Goal: Check status: Check status

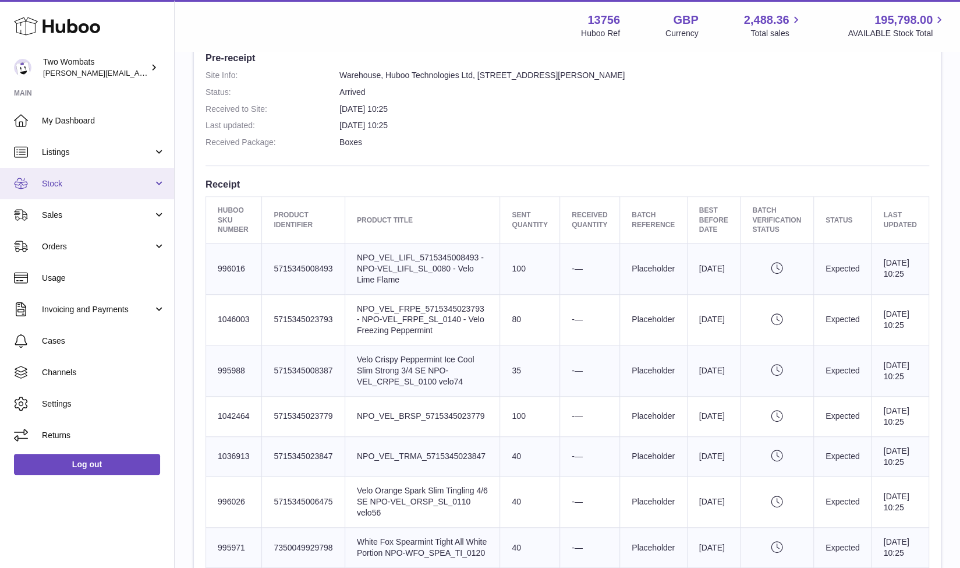
click at [156, 188] on link "Stock" at bounding box center [87, 183] width 174 height 31
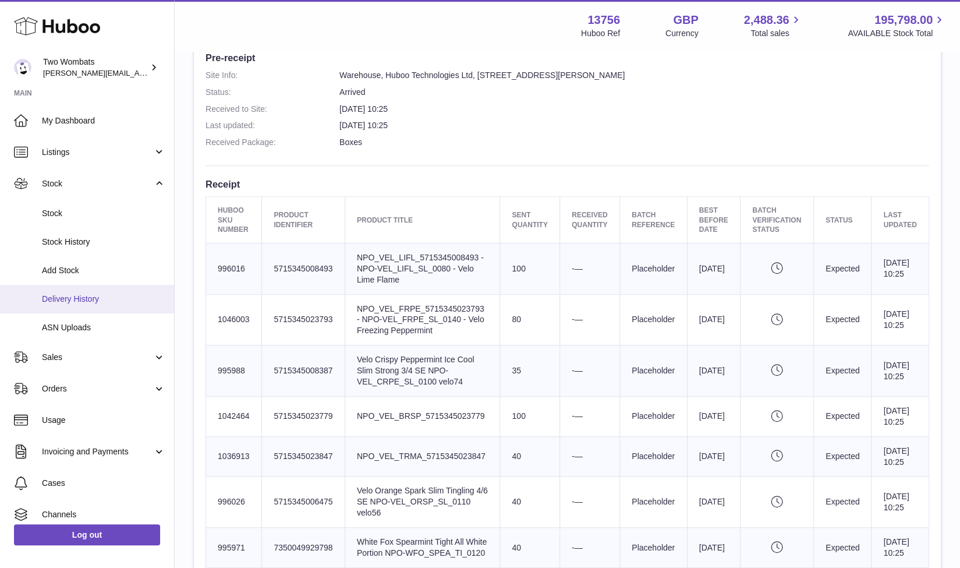
click at [107, 291] on link "Delivery History" at bounding box center [87, 299] width 174 height 29
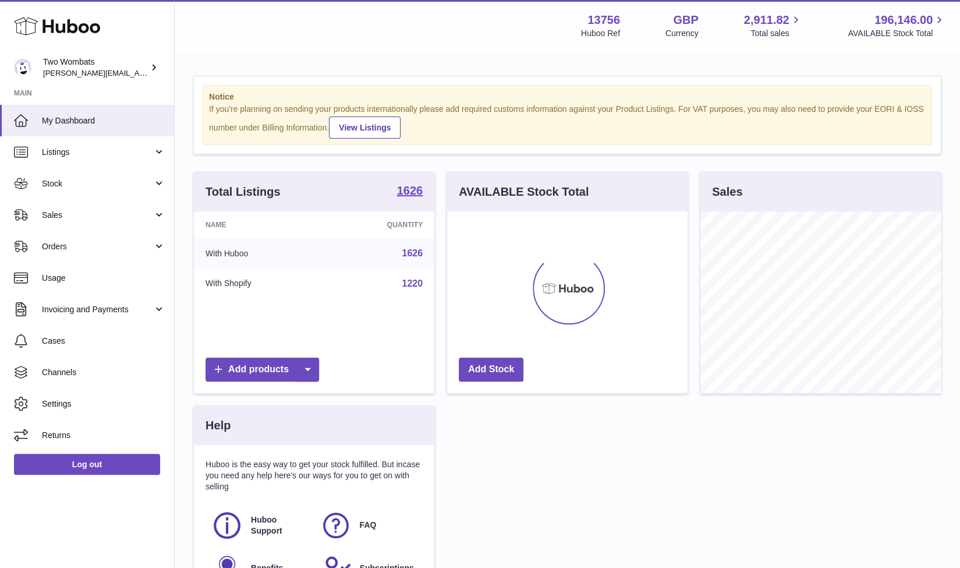
scroll to position [182, 241]
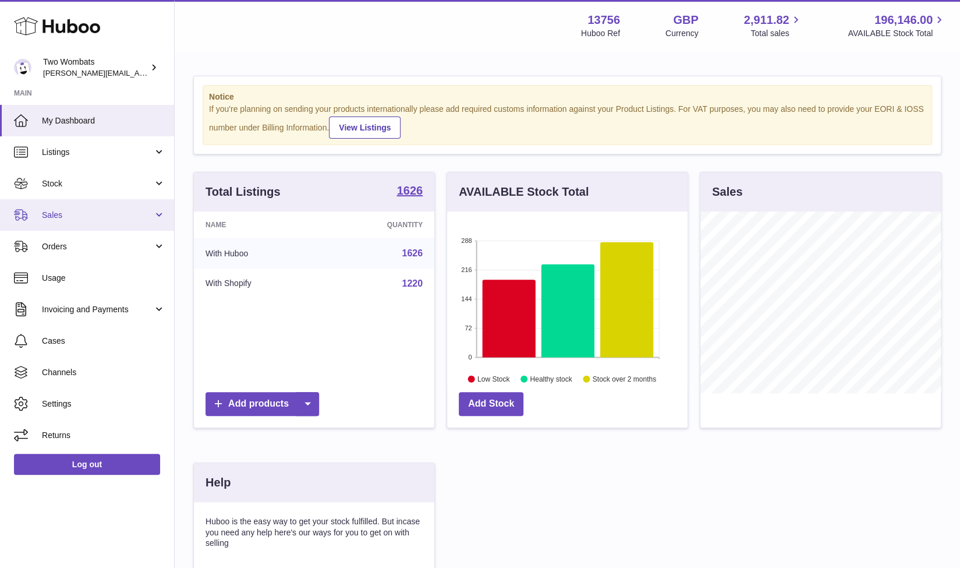
click at [151, 218] on span "Sales" at bounding box center [97, 215] width 111 height 11
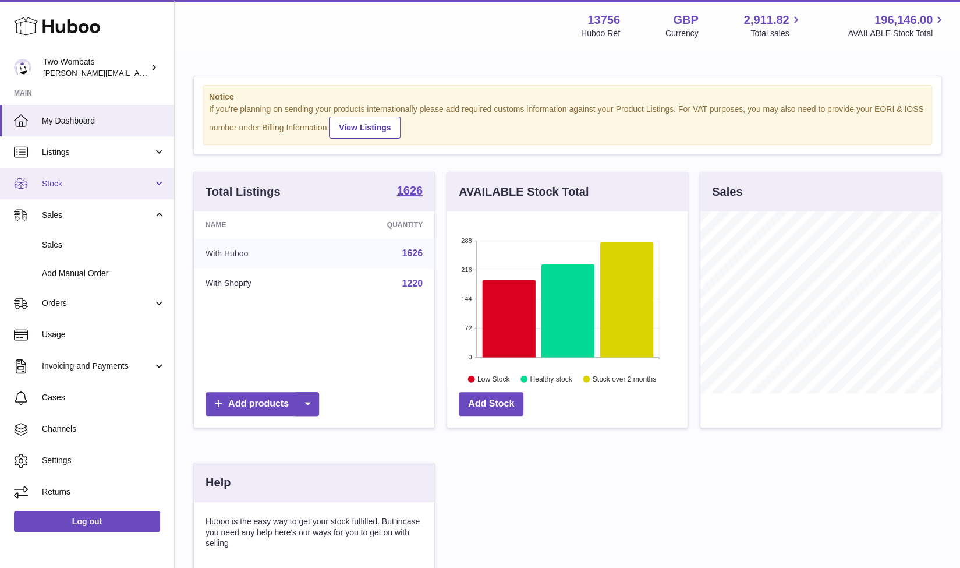
click at [157, 186] on link "Stock" at bounding box center [87, 183] width 174 height 31
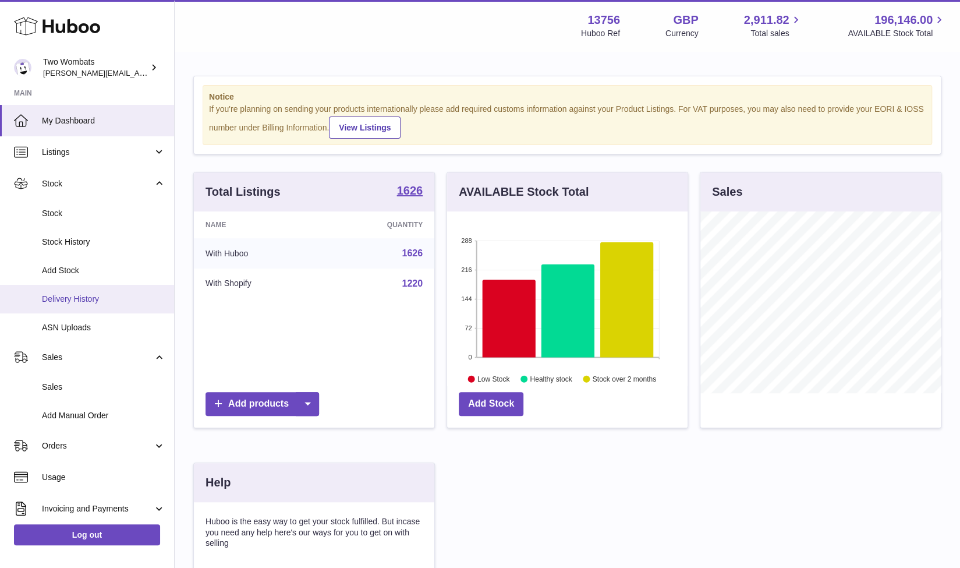
click at [92, 291] on link "Delivery History" at bounding box center [87, 299] width 174 height 29
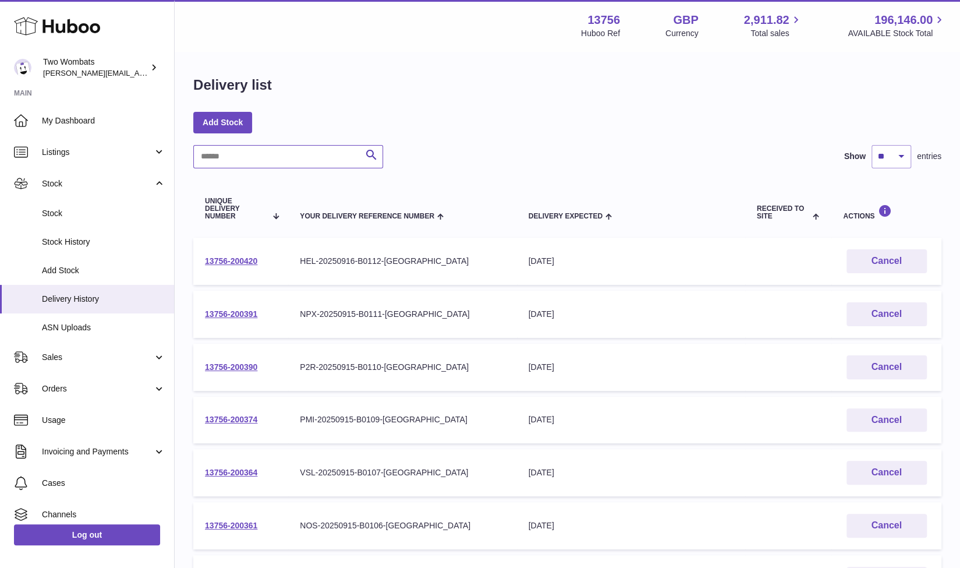
click at [261, 152] on input "text" at bounding box center [288, 156] width 190 height 23
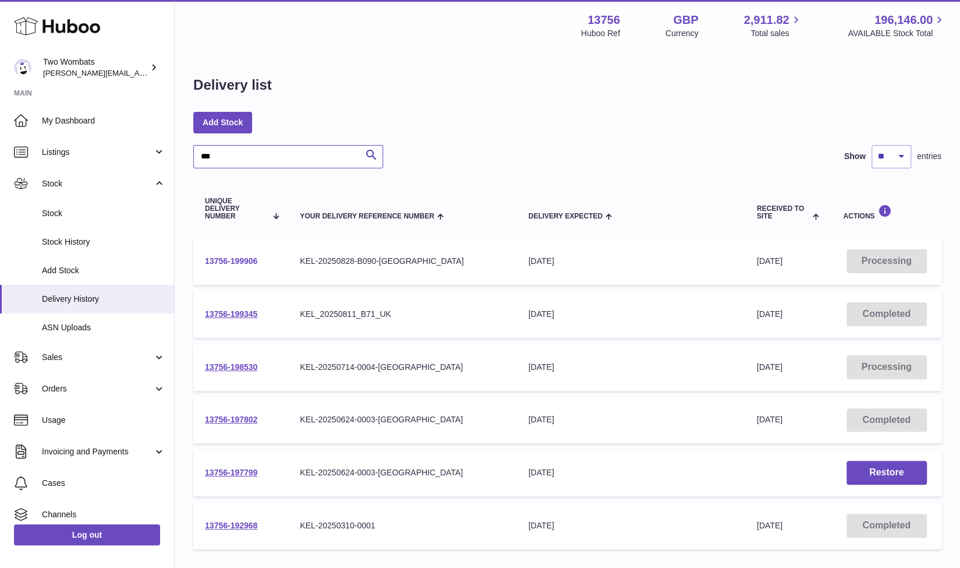
type input "***"
click at [229, 259] on link "13756-199906" at bounding box center [231, 260] width 52 height 9
click at [235, 312] on link "13756-199345" at bounding box center [231, 313] width 52 height 9
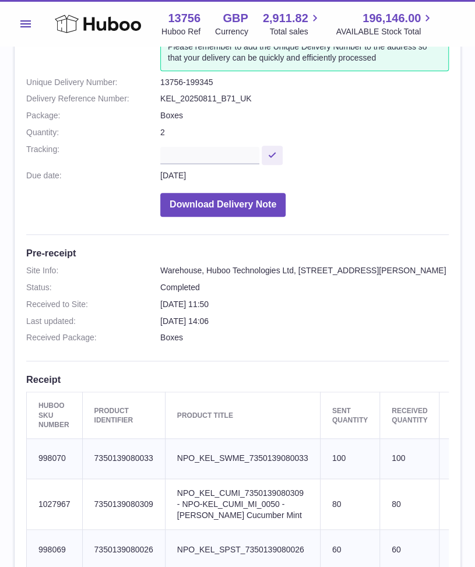
scroll to position [131, 0]
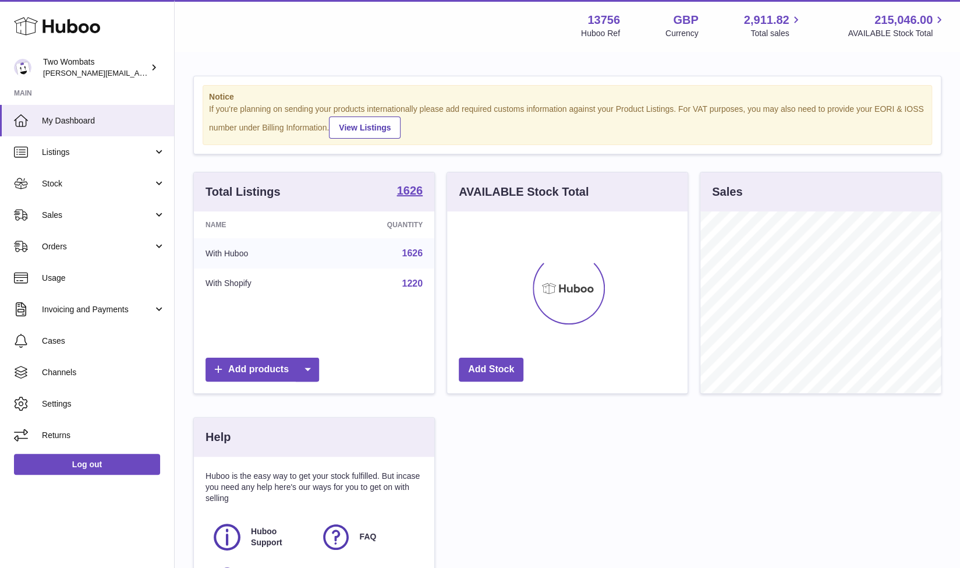
scroll to position [182, 241]
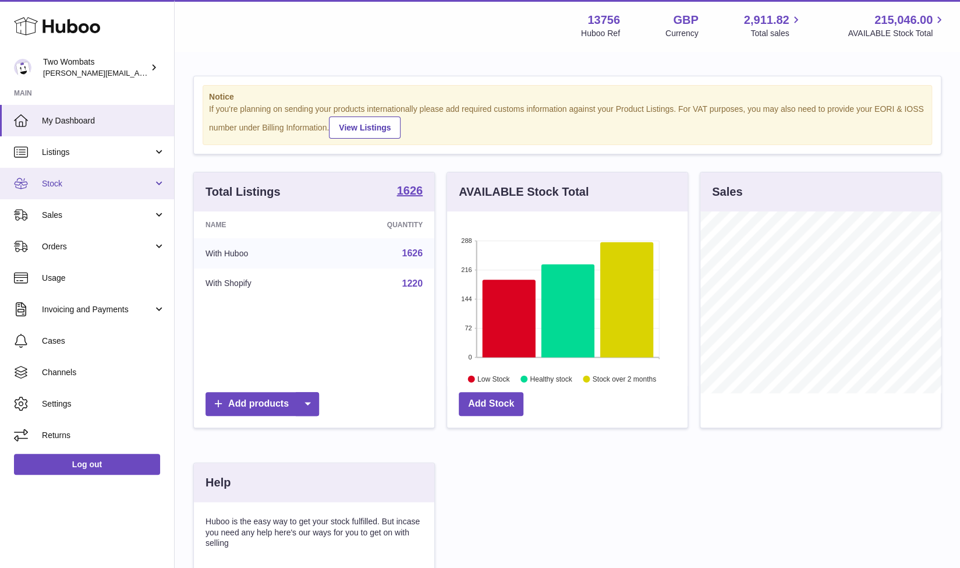
click at [156, 186] on link "Stock" at bounding box center [87, 183] width 174 height 31
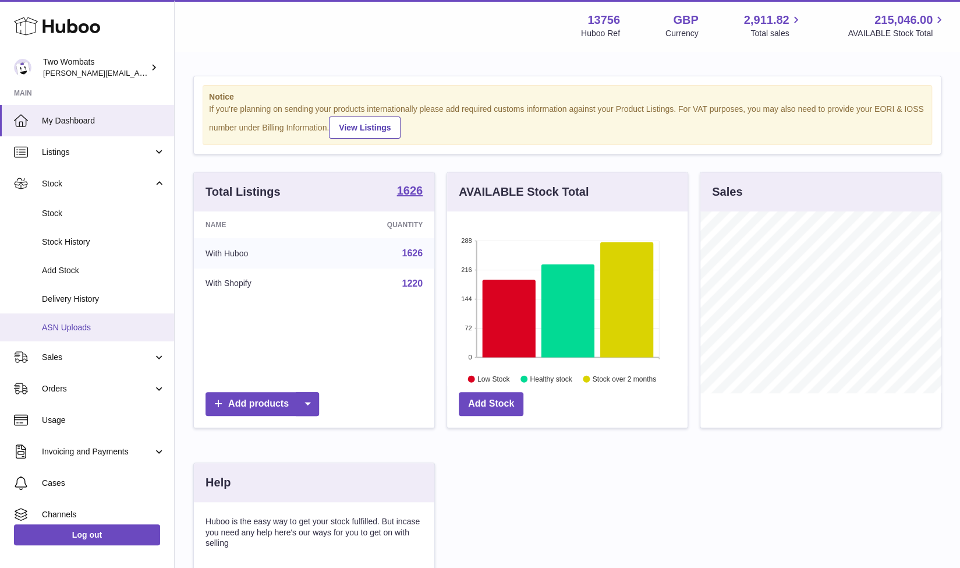
click at [108, 325] on span "ASN Uploads" at bounding box center [103, 327] width 123 height 11
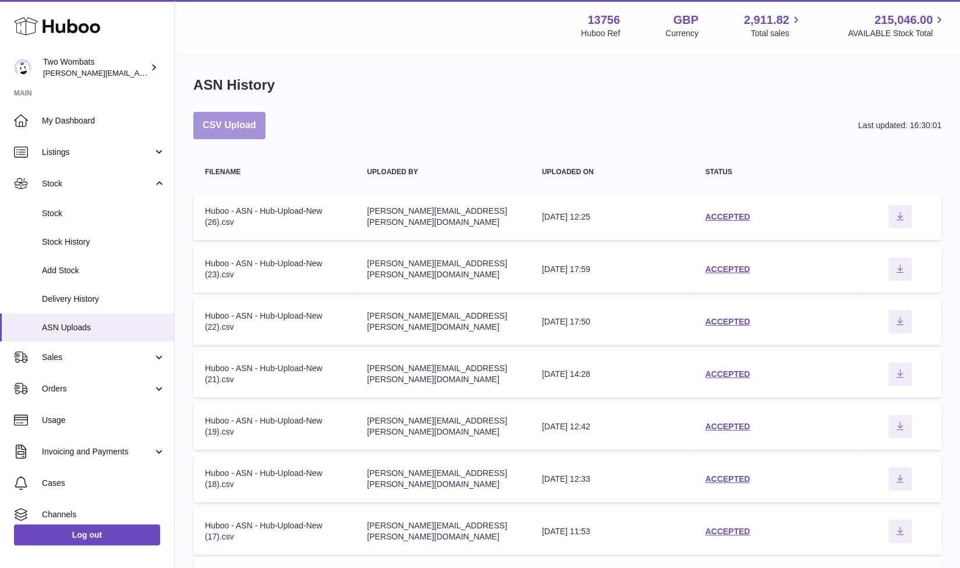
click at [243, 128] on button "CSV Upload" at bounding box center [229, 125] width 72 height 27
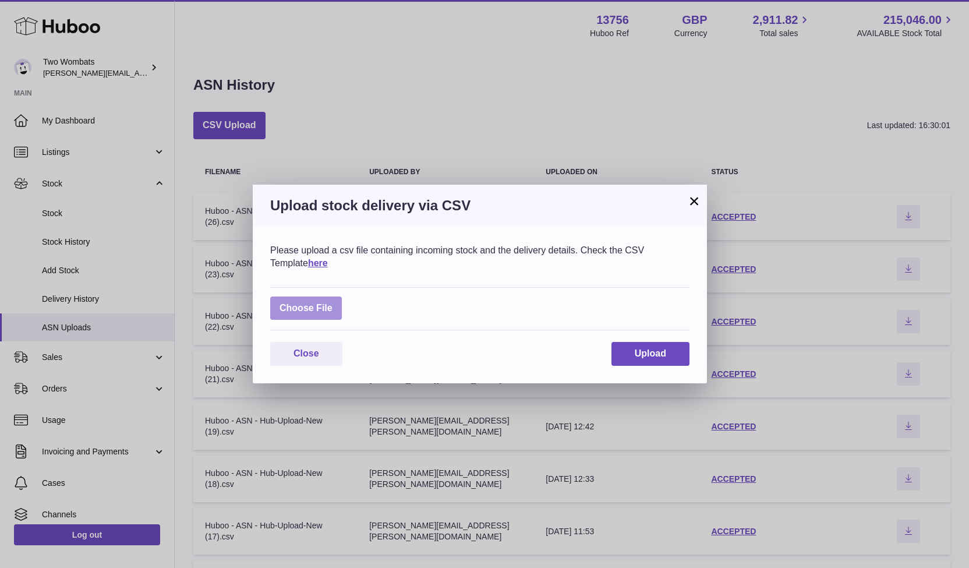
click at [314, 303] on label at bounding box center [306, 308] width 72 height 24
click at [333, 303] on input "file" at bounding box center [333, 302] width 1 height 1
type input "**********"
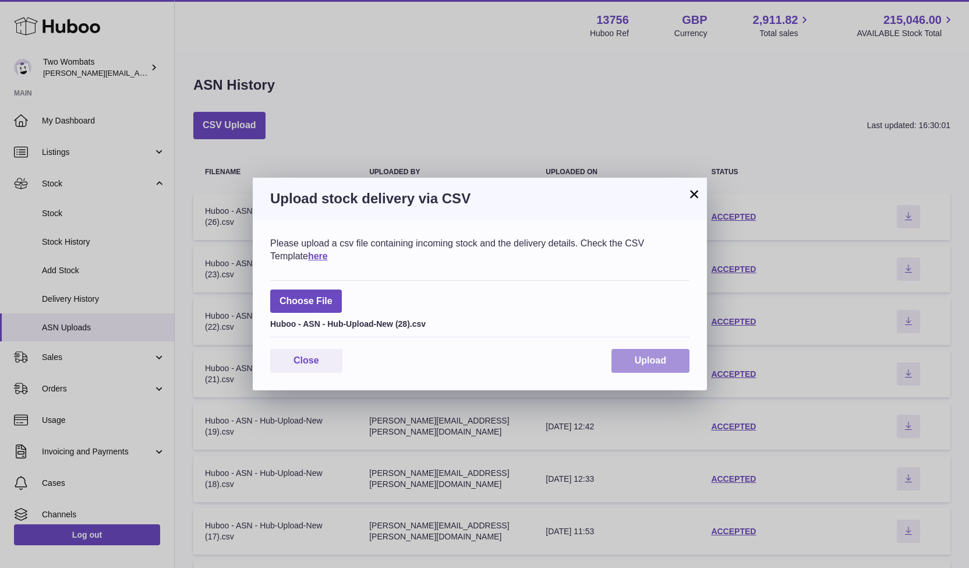
click at [651, 361] on span "Upload" at bounding box center [650, 360] width 31 height 10
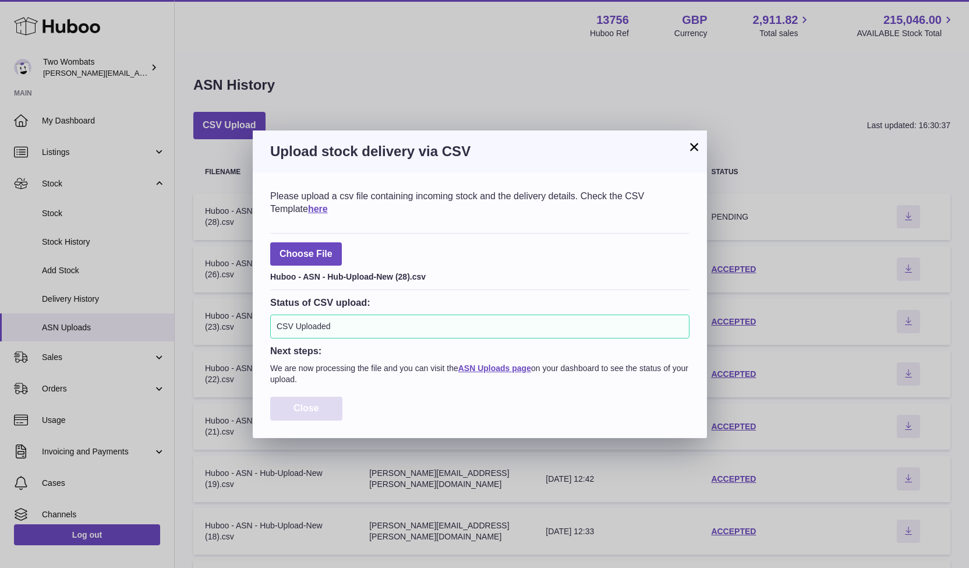
click at [305, 413] on span "Close" at bounding box center [307, 408] width 26 height 10
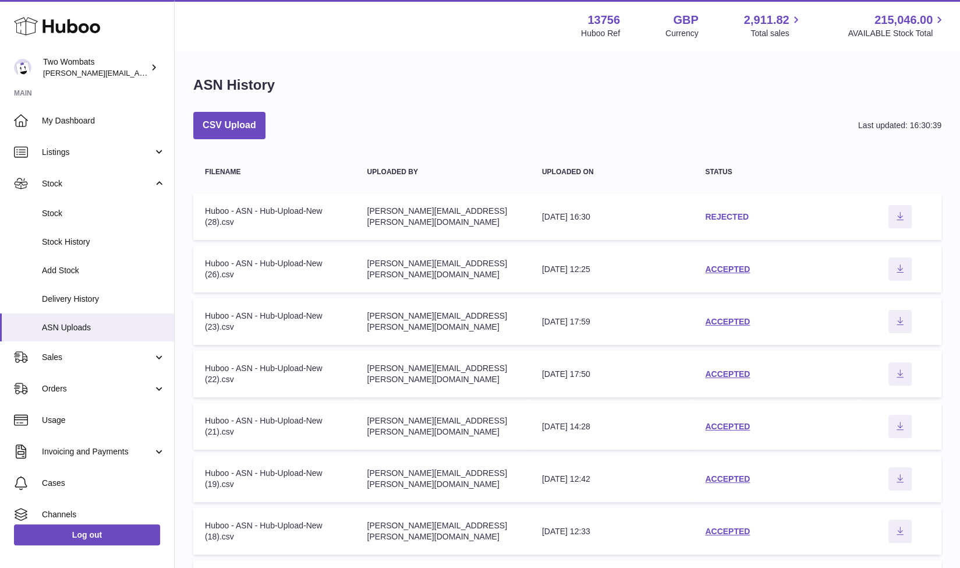
click at [735, 216] on link "REJECTED" at bounding box center [727, 216] width 44 height 9
click at [246, 119] on button "CSV Upload" at bounding box center [229, 125] width 72 height 27
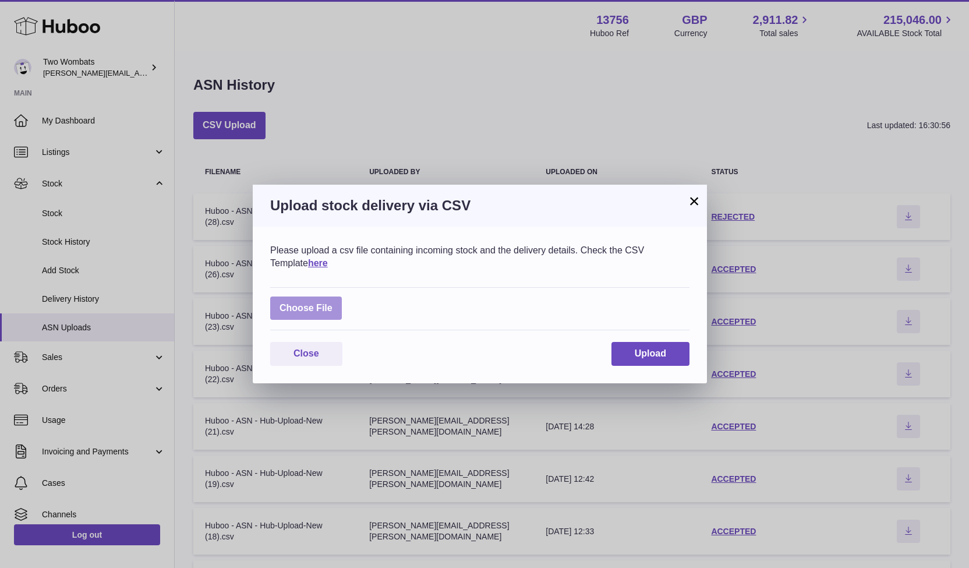
click at [315, 300] on label at bounding box center [306, 308] width 72 height 24
click at [333, 302] on input "file" at bounding box center [333, 302] width 1 height 1
type input "**********"
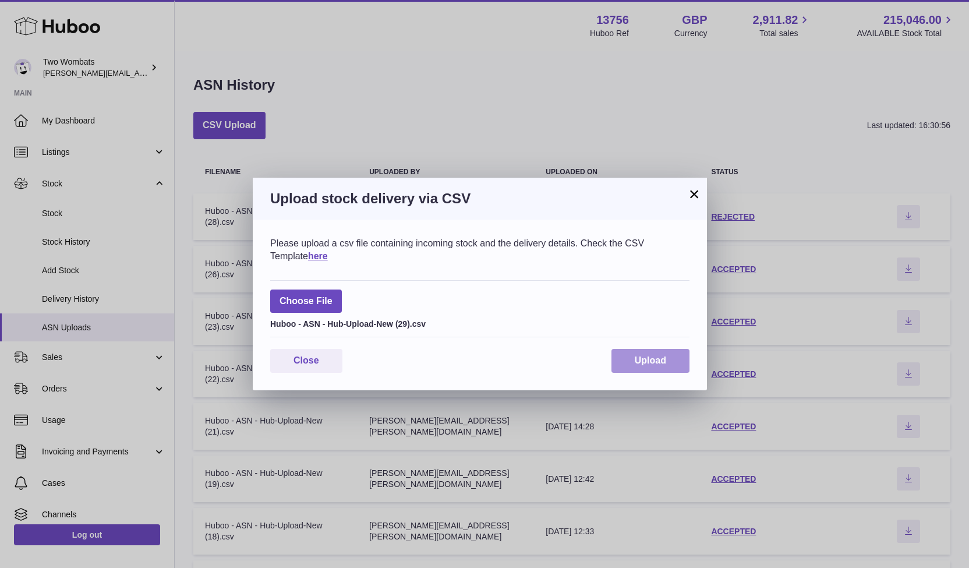
click at [637, 361] on span "Upload" at bounding box center [650, 360] width 31 height 10
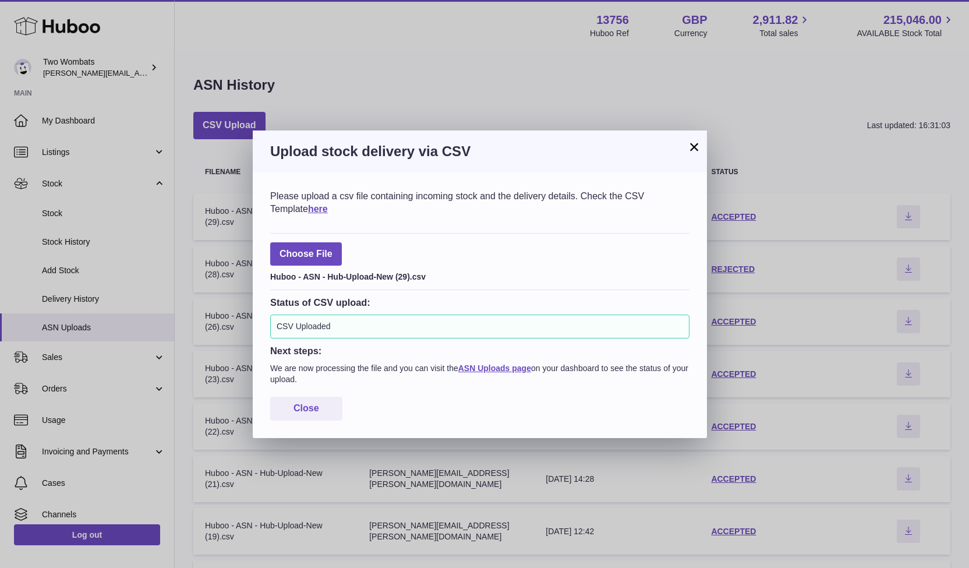
click at [412, 182] on div "Please upload a csv file containing incoming stock and the delivery details. Ch…" at bounding box center [480, 304] width 454 height 265
click at [322, 420] on div "Please upload a csv file containing incoming stock and the delivery details. Ch…" at bounding box center [480, 304] width 454 height 265
click at [317, 416] on button "Close" at bounding box center [306, 409] width 72 height 24
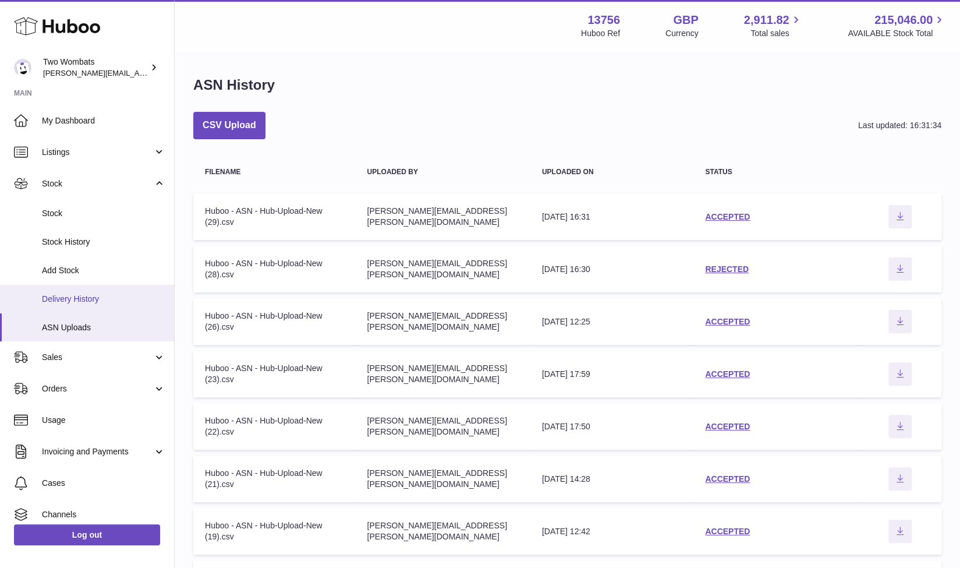
click at [96, 296] on span "Delivery History" at bounding box center [103, 299] width 123 height 11
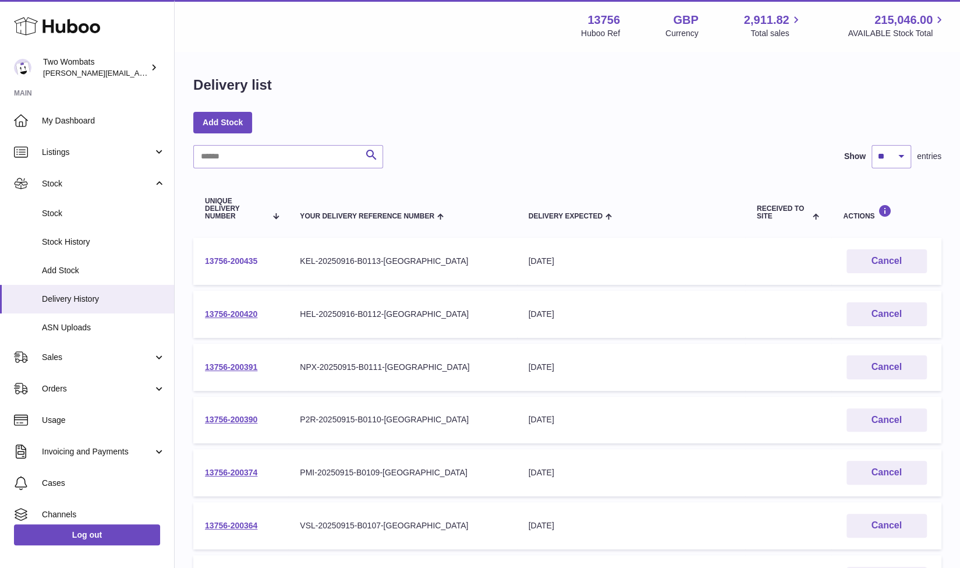
click at [255, 259] on link "13756-200435" at bounding box center [231, 260] width 52 height 9
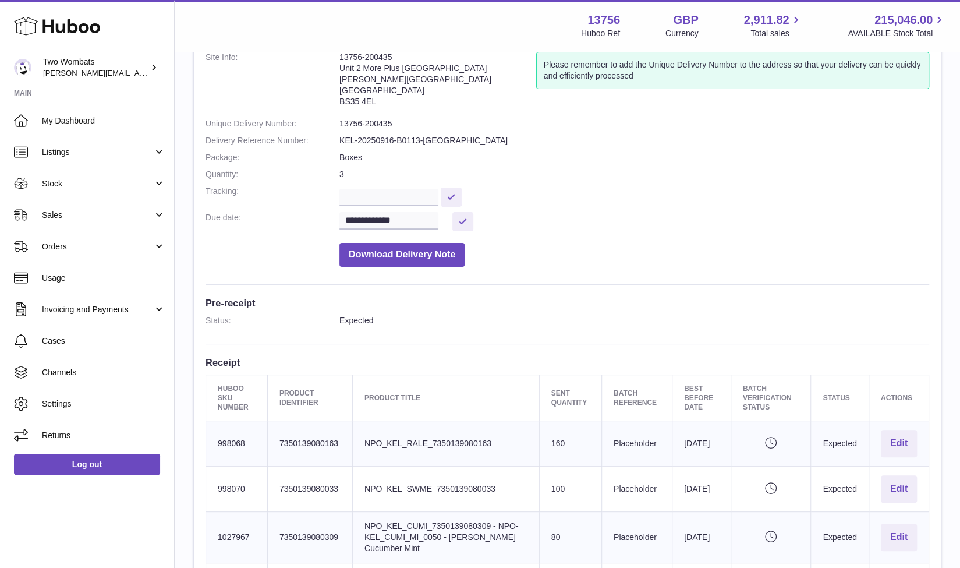
scroll to position [78, 0]
click at [403, 262] on button "Download Delivery Note" at bounding box center [402, 254] width 125 height 24
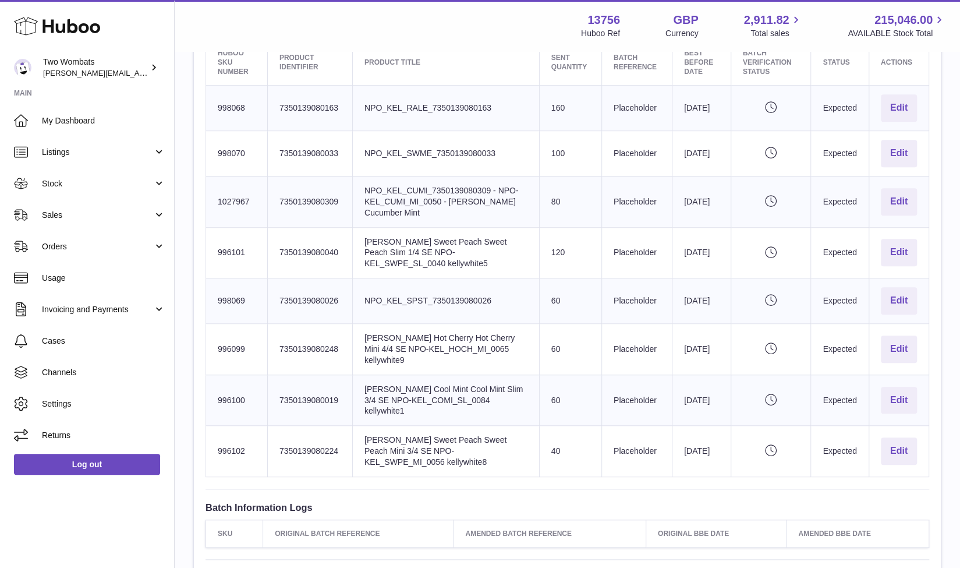
scroll to position [424, 0]
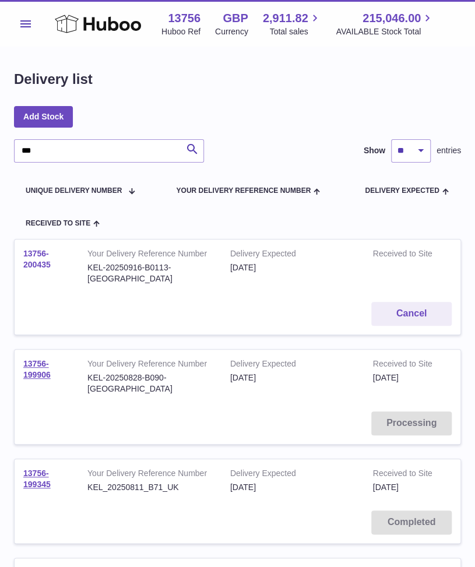
click at [36, 264] on link "13756-200435" at bounding box center [36, 259] width 27 height 20
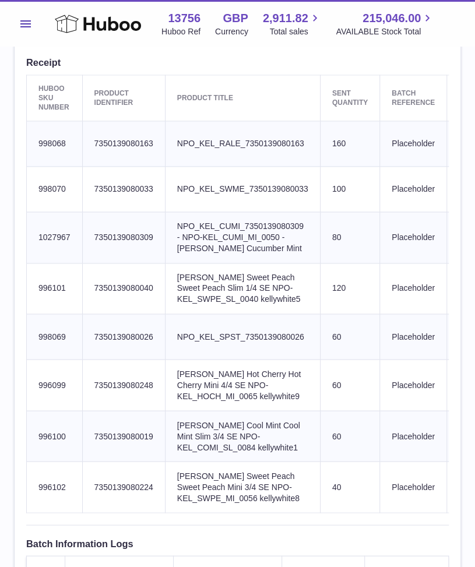
scroll to position [397, 0]
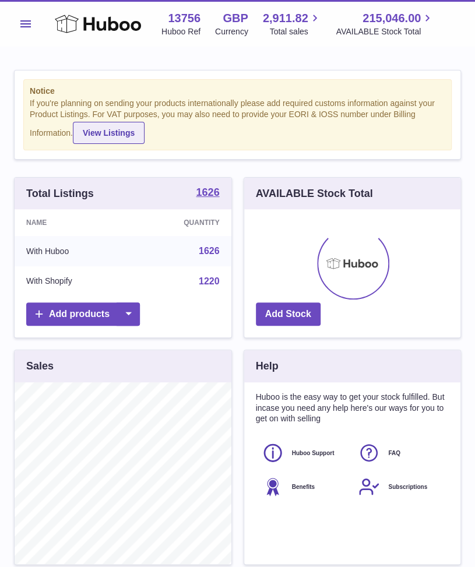
scroll to position [182, 217]
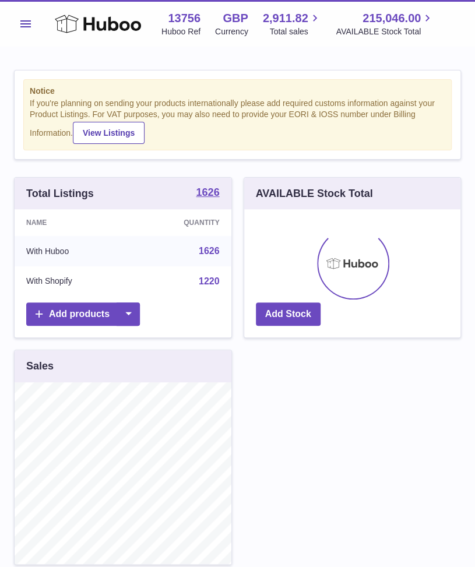
click at [23, 18] on button "Menu" at bounding box center [25, 23] width 23 height 23
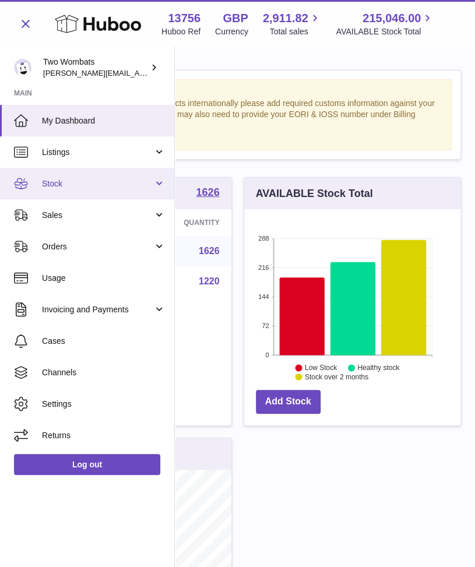
click at [163, 188] on link "Stock" at bounding box center [87, 183] width 174 height 31
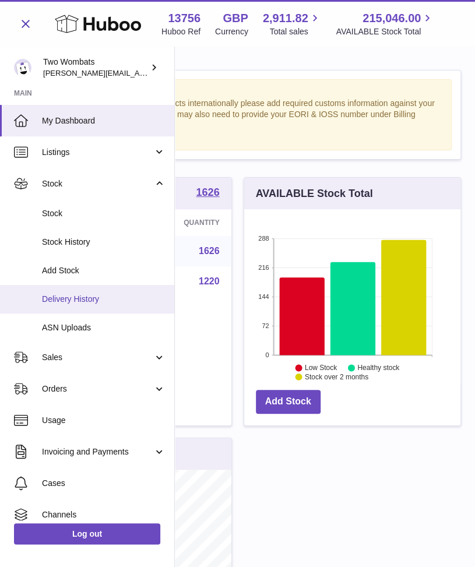
click at [94, 309] on link "Delivery History" at bounding box center [87, 299] width 174 height 29
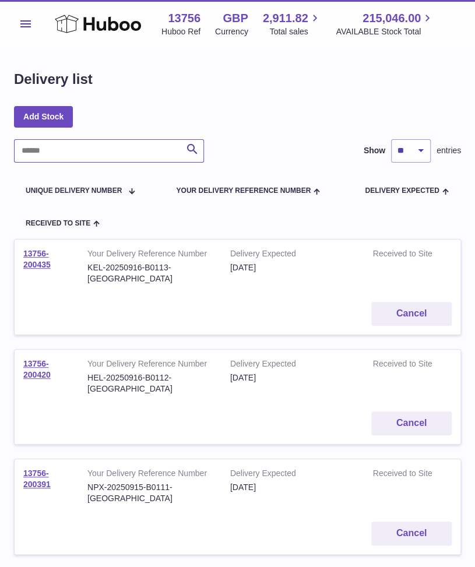
click at [107, 158] on input "text" at bounding box center [109, 150] width 190 height 23
paste input "**********"
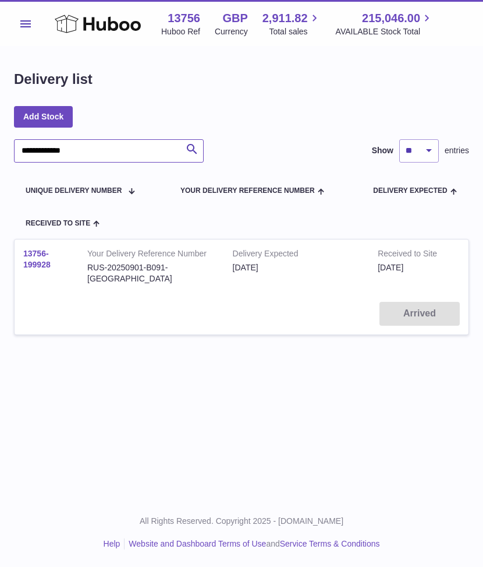
type input "**********"
click at [41, 260] on link "13756-199928" at bounding box center [36, 259] width 27 height 20
drag, startPoint x: 119, startPoint y: 154, endPoint x: 5, endPoint y: 146, distance: 113.9
click at [5, 146] on div "**********" at bounding box center [241, 210] width 483 height 326
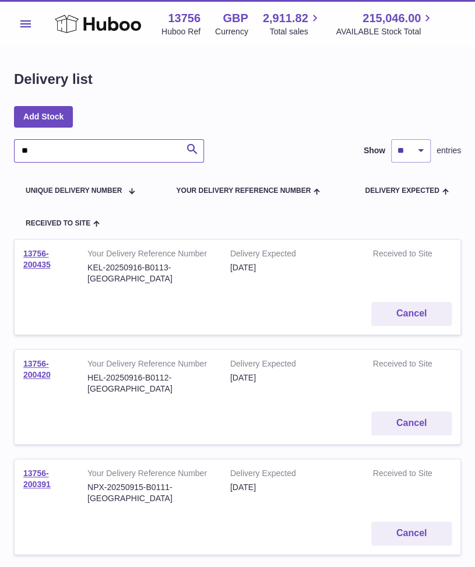
type input "*"
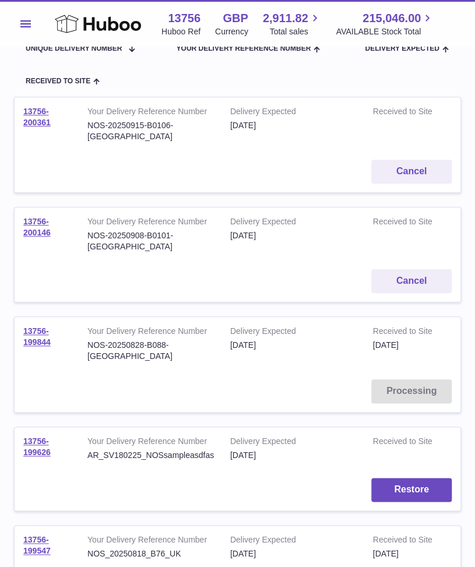
scroll to position [134, 0]
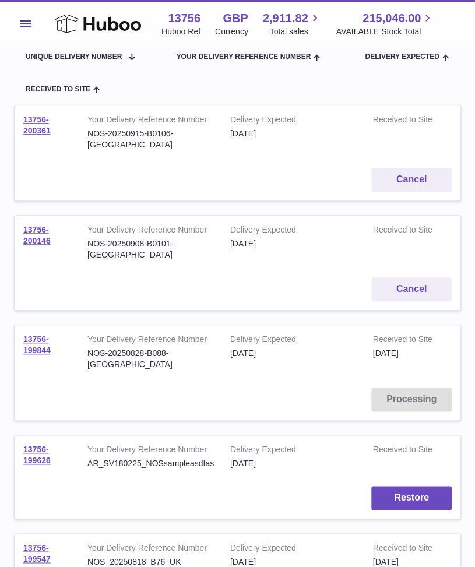
type input "***"
click at [45, 236] on td "13756-200146" at bounding box center [47, 243] width 64 height 54
click at [44, 234] on td "13756-200146" at bounding box center [47, 243] width 64 height 54
click at [41, 225] on link "13756-200146" at bounding box center [36, 235] width 27 height 20
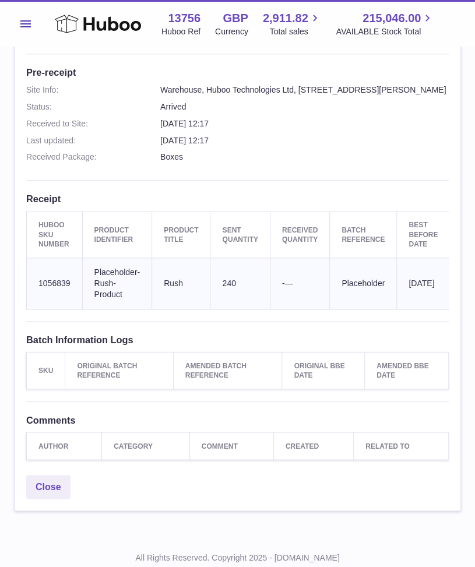
scroll to position [322, 0]
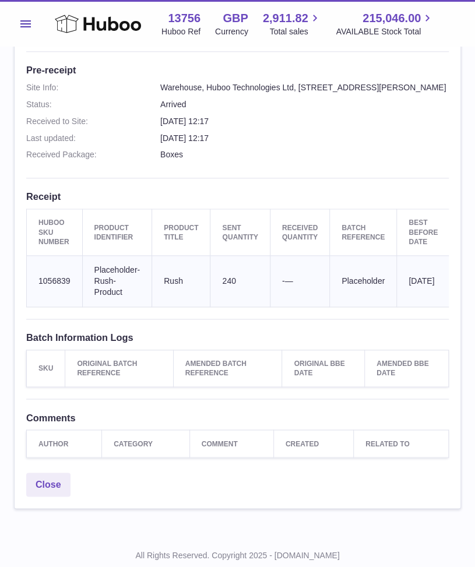
click at [256, 223] on th "Sent Quantity" at bounding box center [239, 232] width 59 height 47
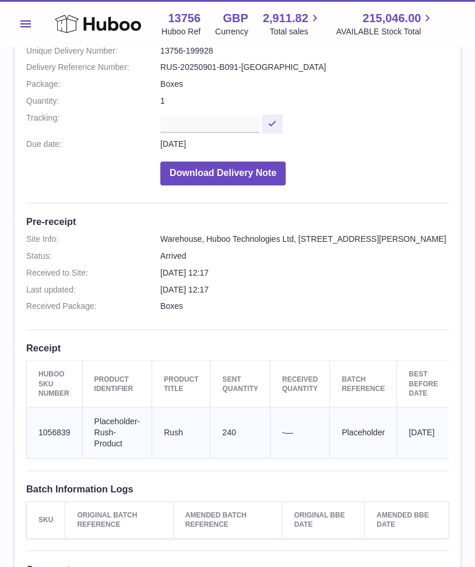
scroll to position [121, 0]
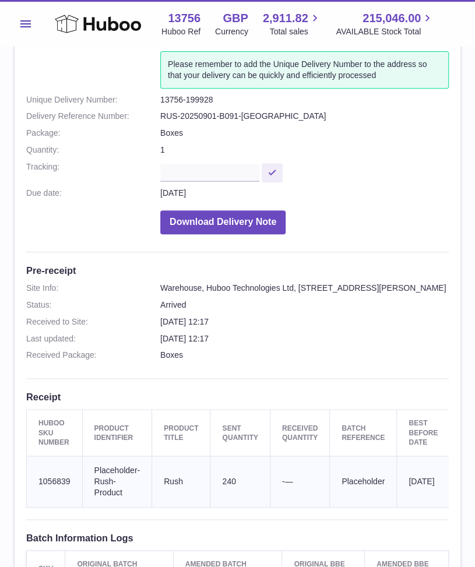
click at [368, 282] on dd "Warehouse, Huboo Technologies Ltd, Unit 2, More Plus Central Park, Hudson Avenu…" at bounding box center [304, 287] width 288 height 11
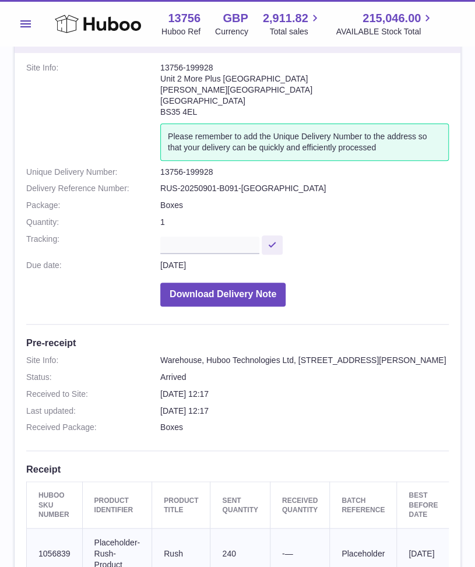
scroll to position [0, 0]
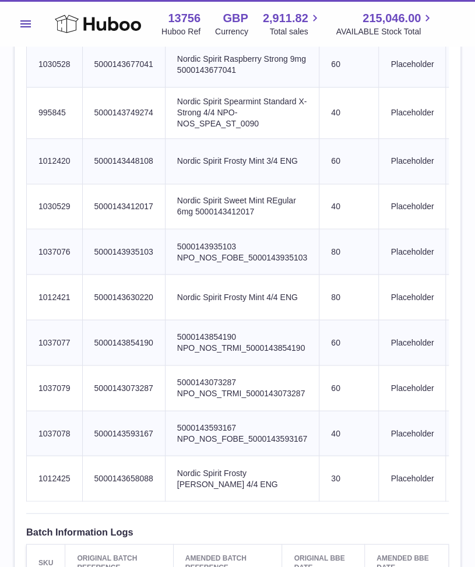
scroll to position [472, 0]
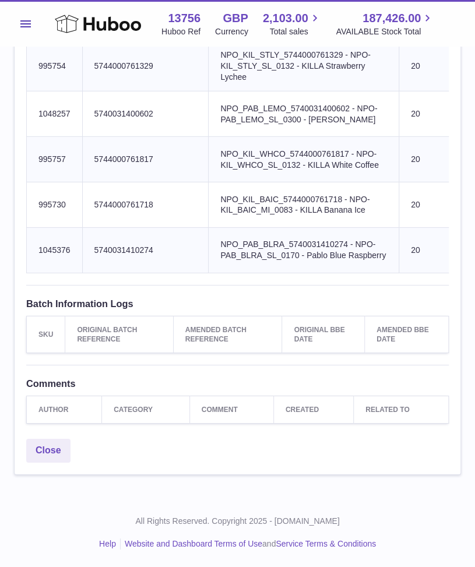
scroll to position [0, 238]
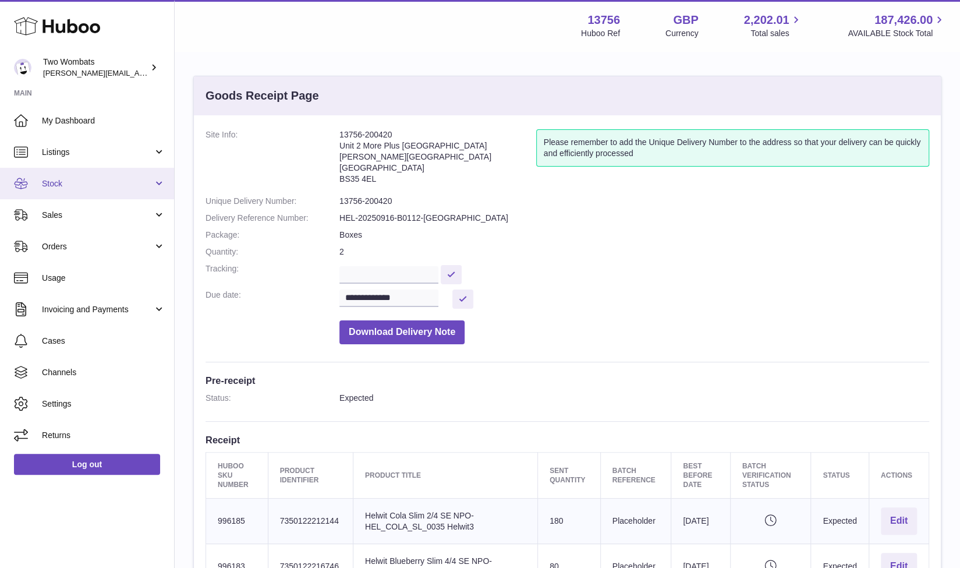
click at [148, 174] on link "Stock" at bounding box center [87, 183] width 174 height 31
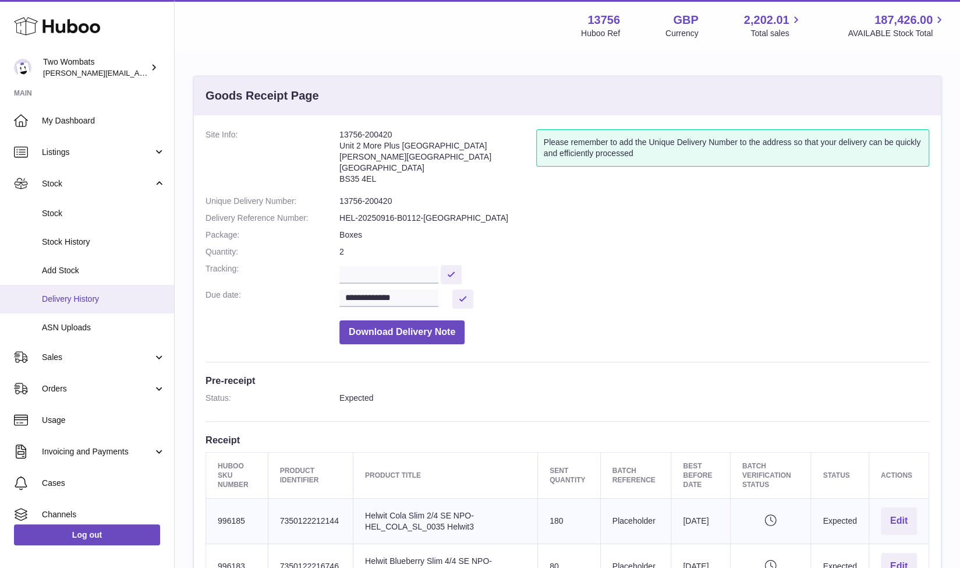
click at [76, 305] on link "Delivery History" at bounding box center [87, 299] width 174 height 29
click at [59, 306] on link "Delivery History" at bounding box center [87, 299] width 174 height 29
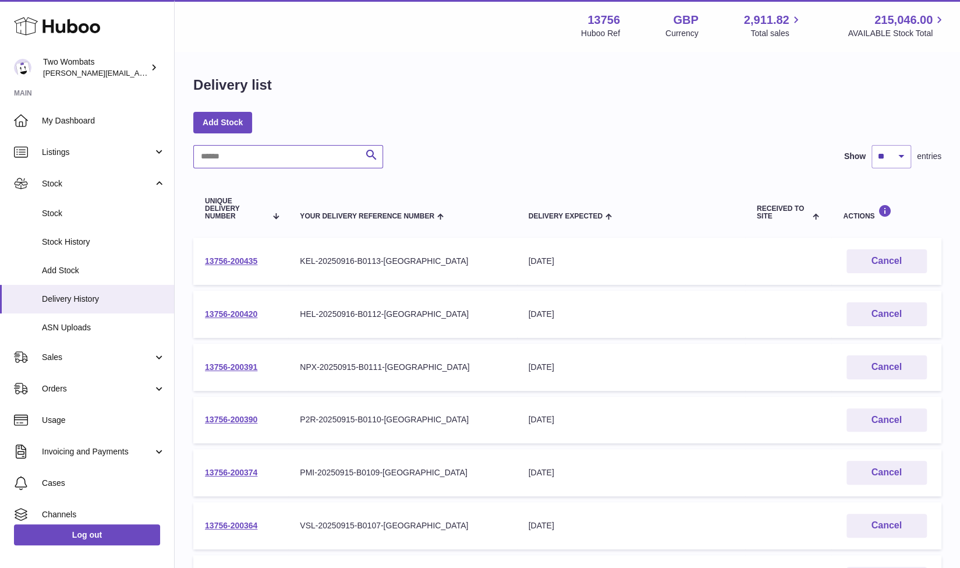
click at [315, 152] on input "text" at bounding box center [288, 156] width 190 height 23
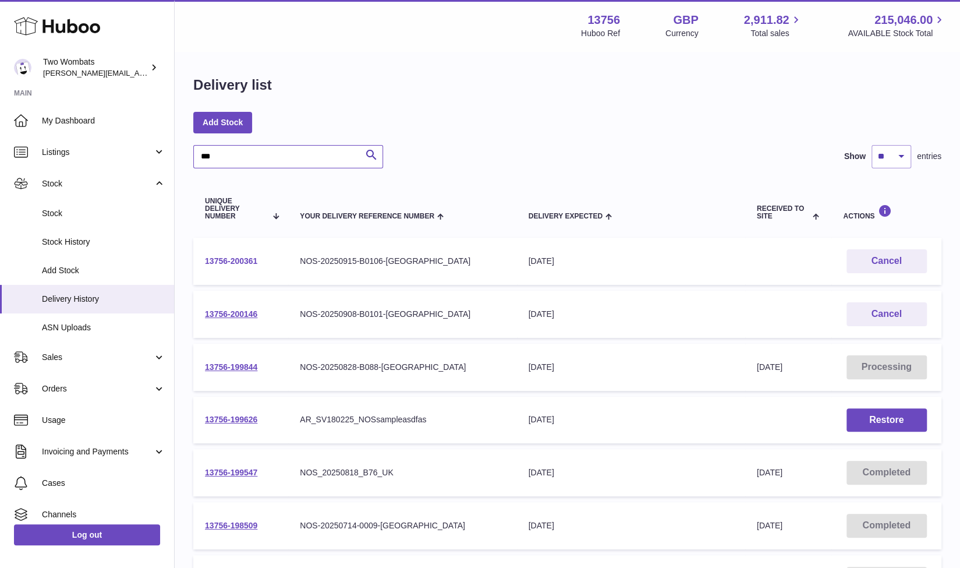
type input "***"
click at [233, 262] on link "13756-200361" at bounding box center [231, 260] width 52 height 9
click at [241, 309] on link "13756-200146" at bounding box center [231, 313] width 52 height 9
click at [372, 80] on div "Delivery list" at bounding box center [567, 88] width 748 height 24
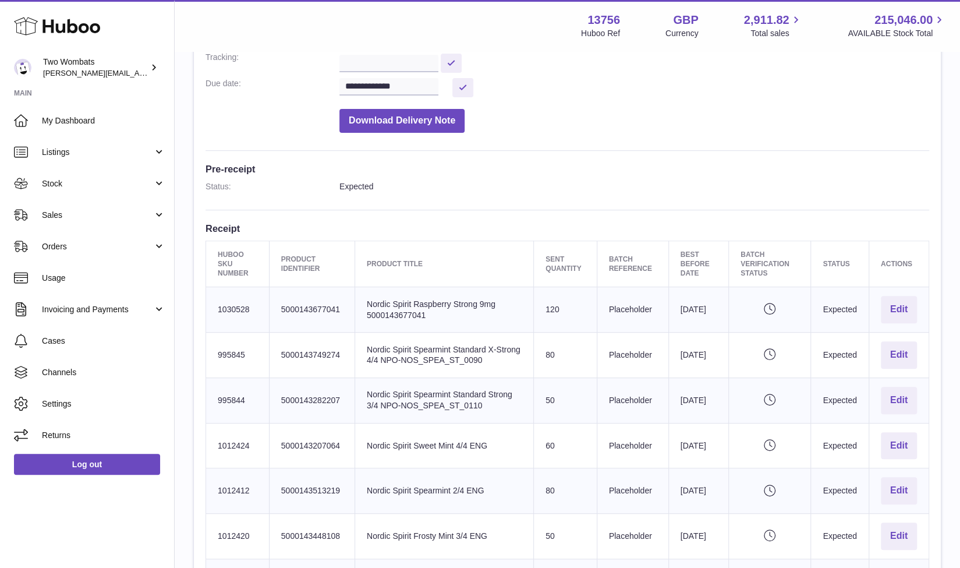
scroll to position [212, 0]
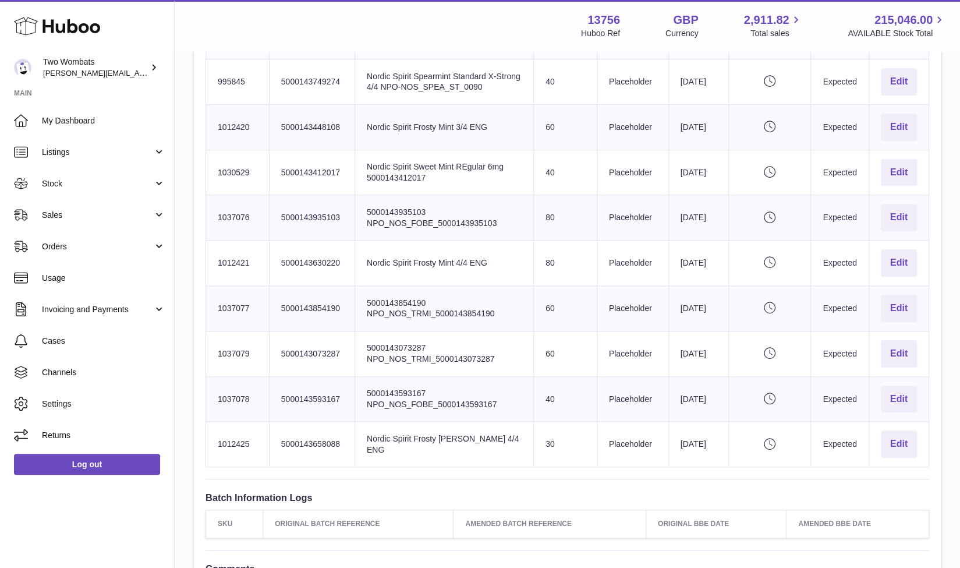
scroll to position [486, 0]
